Goal: Navigation & Orientation: Find specific page/section

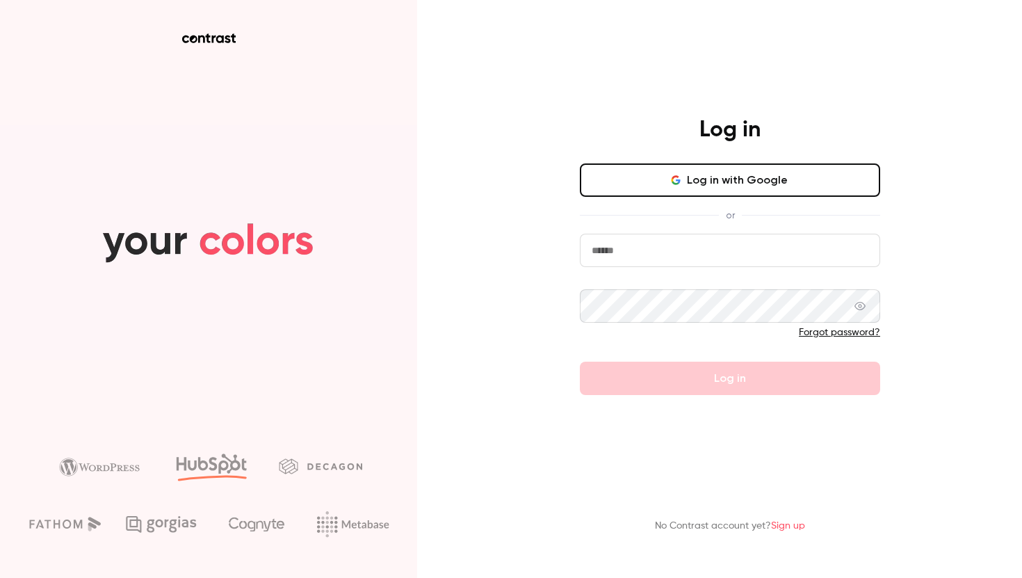
click at [681, 177] on icon "button" at bounding box center [675, 180] width 11 height 11
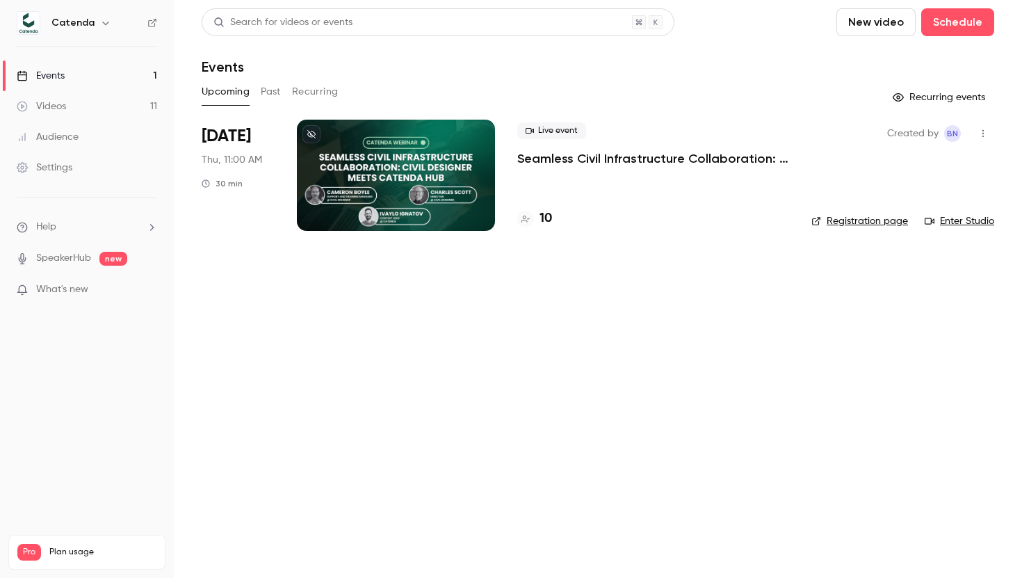
click at [67, 291] on span "What's new" at bounding box center [62, 289] width 52 height 15
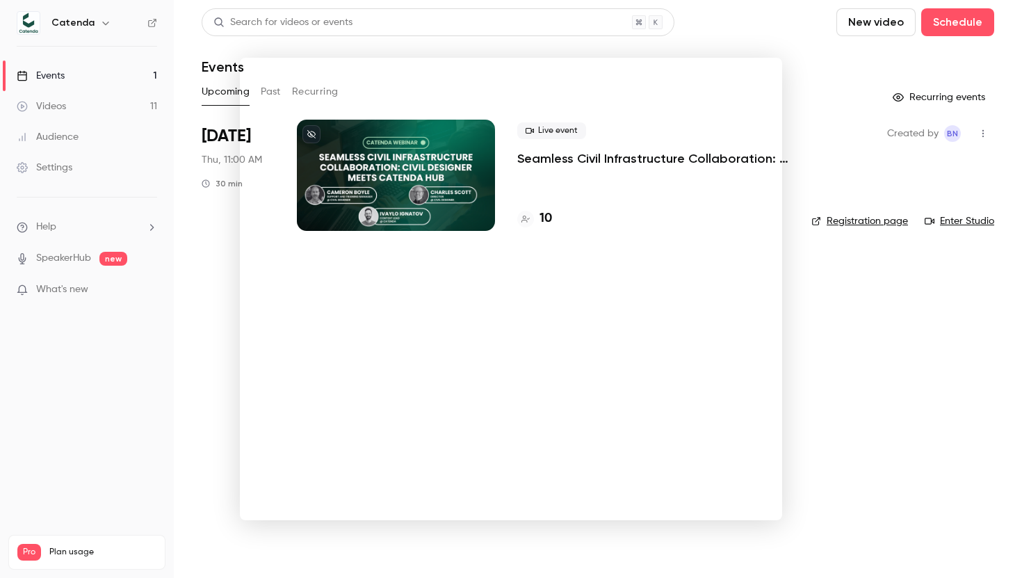
click at [104, 359] on div at bounding box center [511, 289] width 1022 height 578
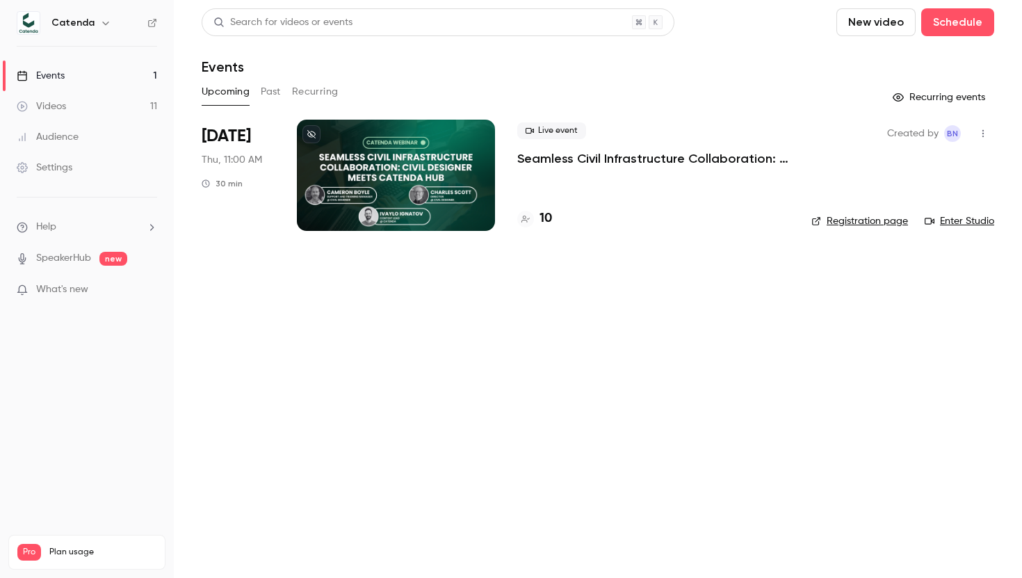
click at [67, 108] on link "Videos 11" at bounding box center [87, 106] width 174 height 31
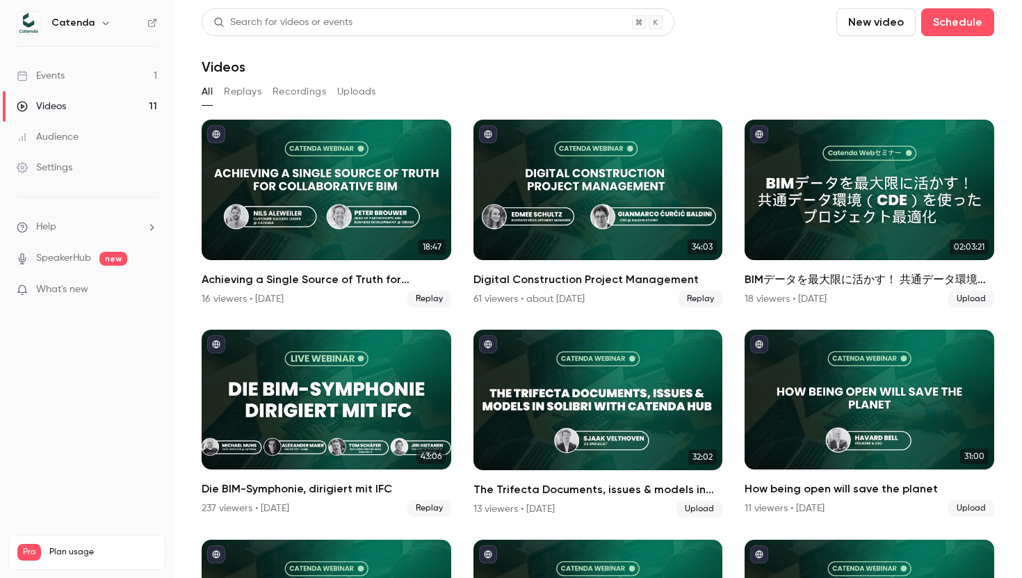
click at [69, 72] on link "Events 1" at bounding box center [87, 75] width 174 height 31
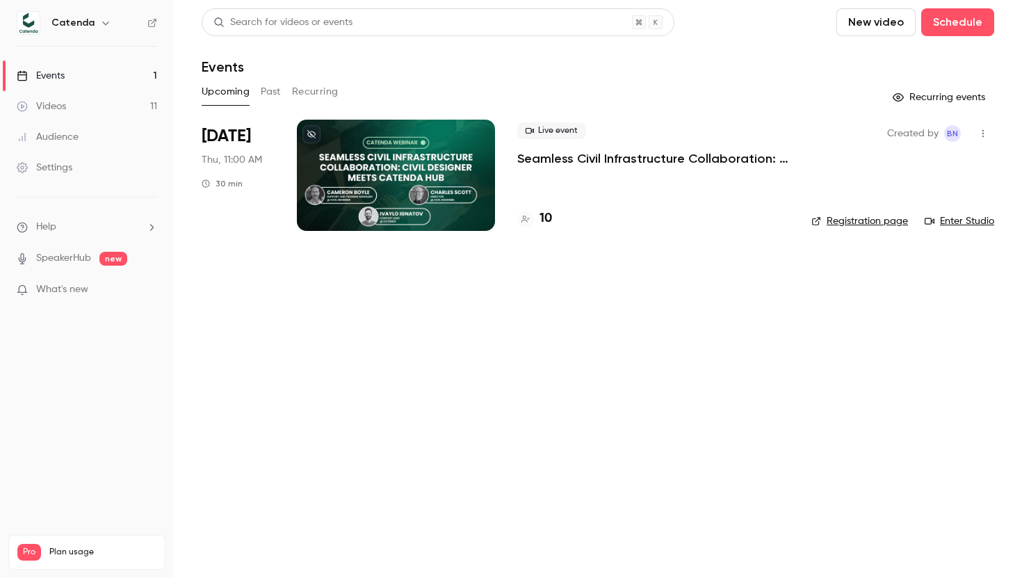
click at [85, 25] on h6 "Catenda" at bounding box center [72, 23] width 43 height 14
click at [103, 19] on icon "button" at bounding box center [105, 22] width 11 height 11
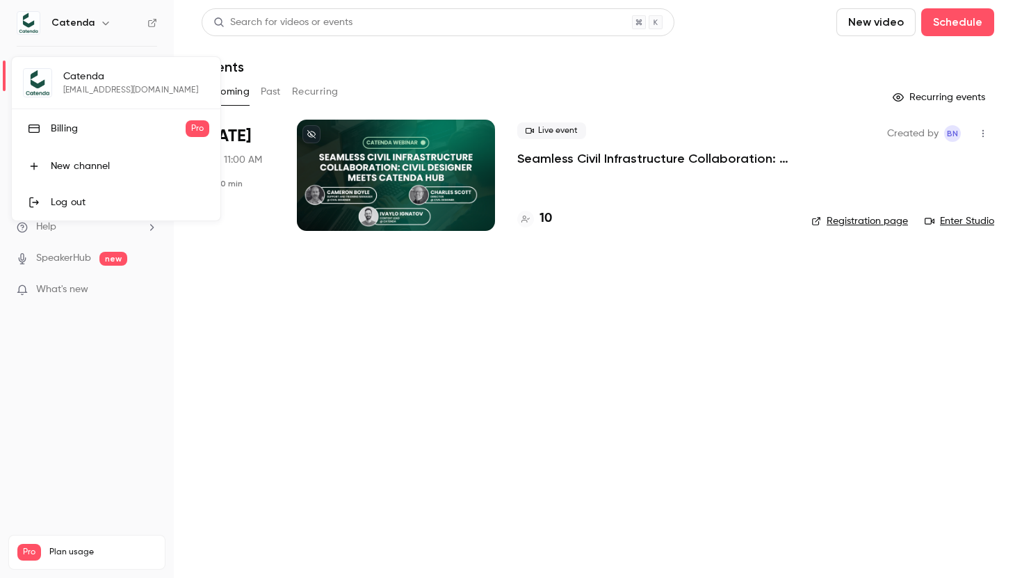
click at [103, 19] on div at bounding box center [511, 289] width 1022 height 578
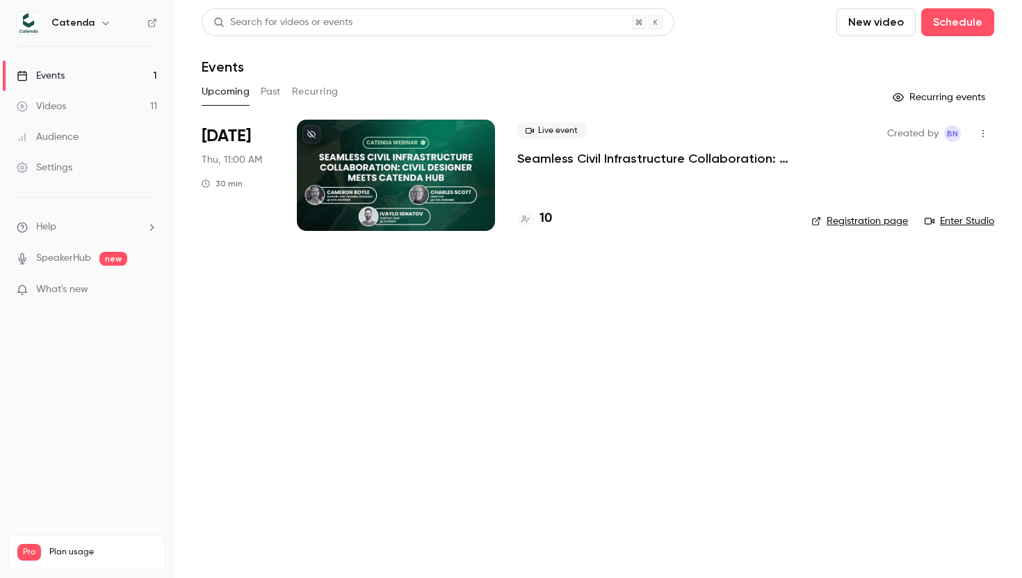
click at [86, 132] on link "Audience" at bounding box center [87, 137] width 174 height 31
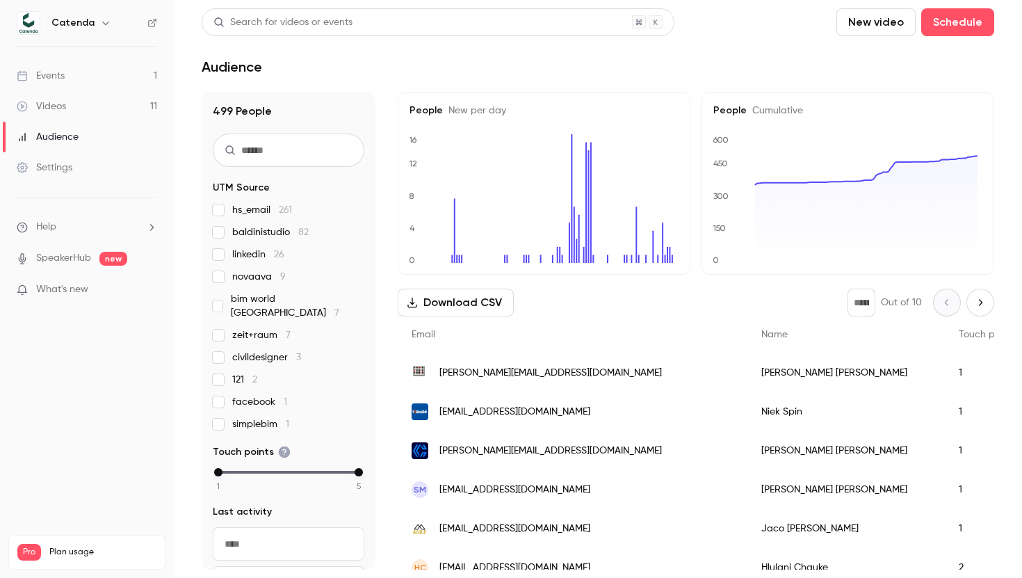
click at [67, 76] on link "Events 1" at bounding box center [87, 75] width 174 height 31
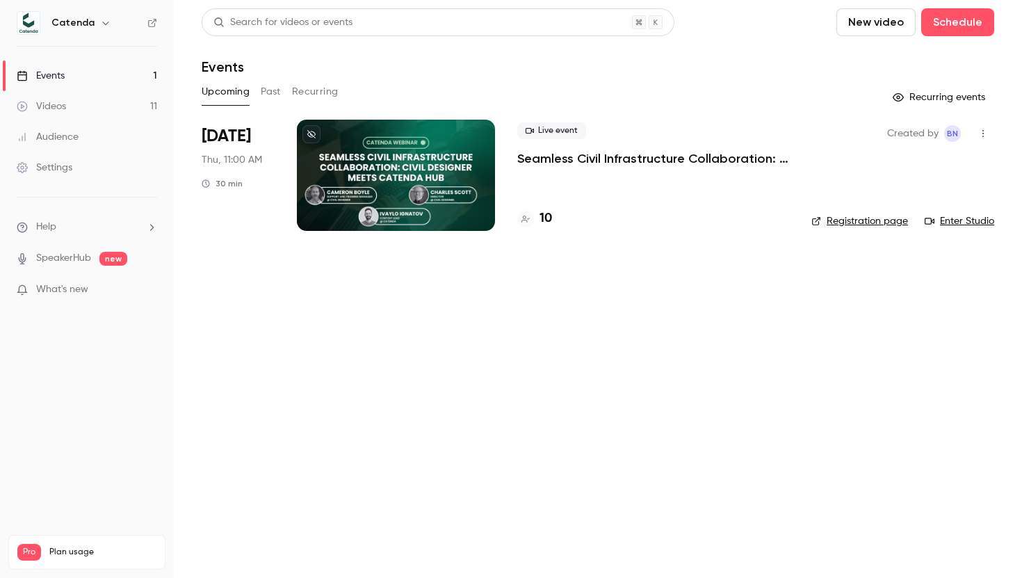
click at [981, 134] on icon "button" at bounding box center [983, 134] width 11 height 10
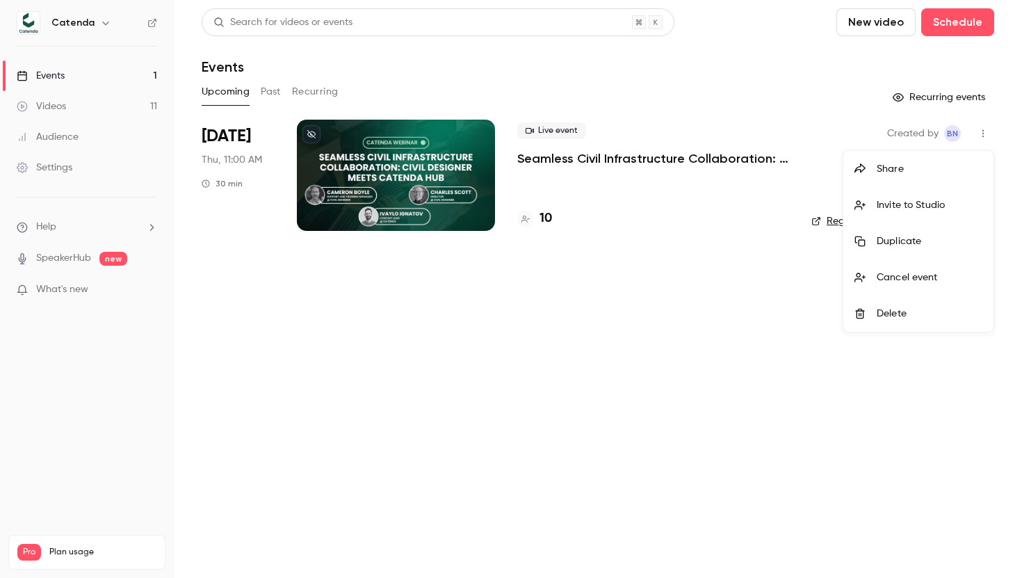
click at [611, 351] on div at bounding box center [511, 289] width 1022 height 578
